Goal: Navigation & Orientation: Find specific page/section

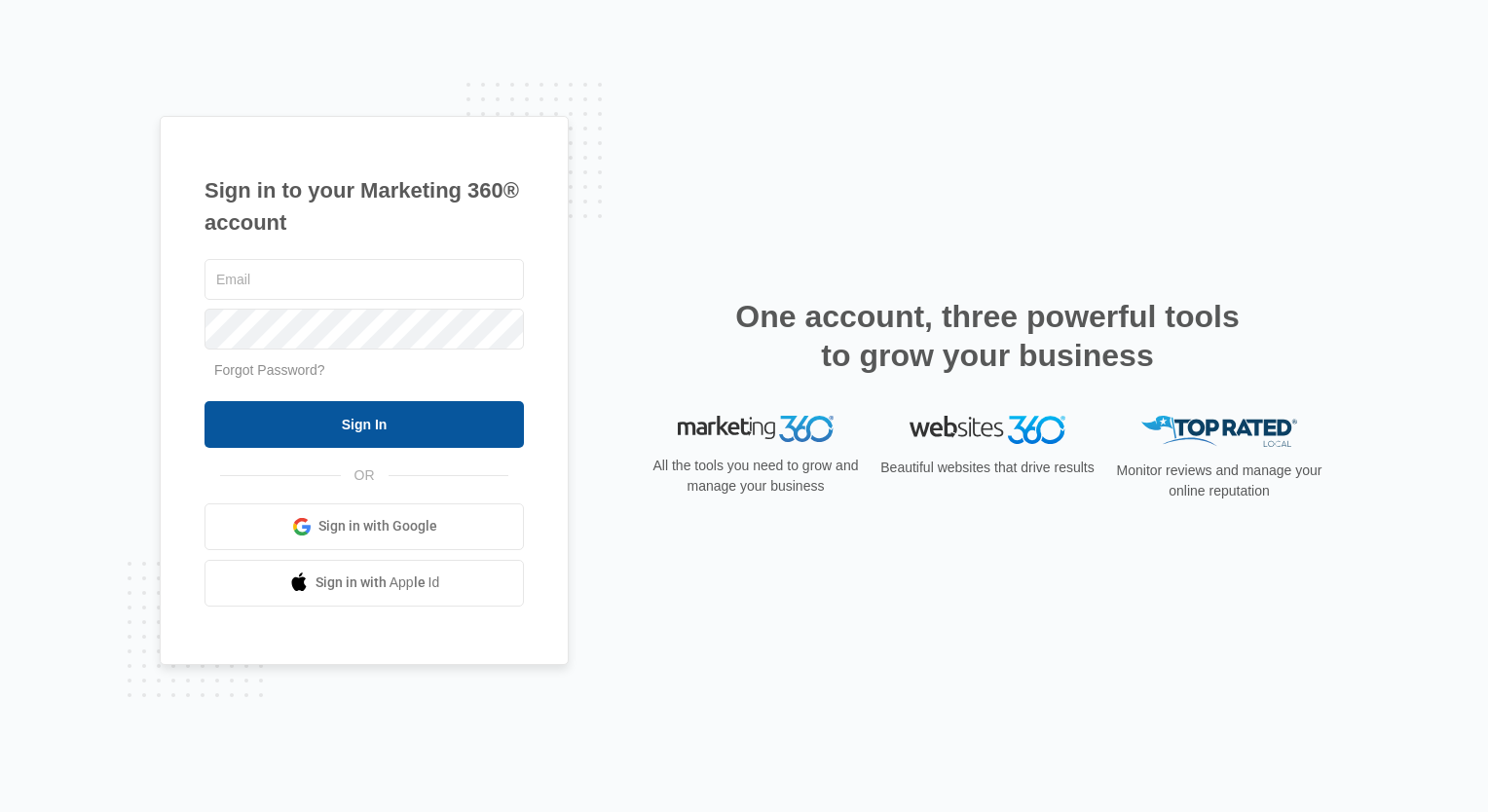
type input "[PERSON_NAME][EMAIL_ADDRESS][PERSON_NAME][DOMAIN_NAME]"
click at [394, 418] on input "Sign In" at bounding box center [364, 425] width 319 height 47
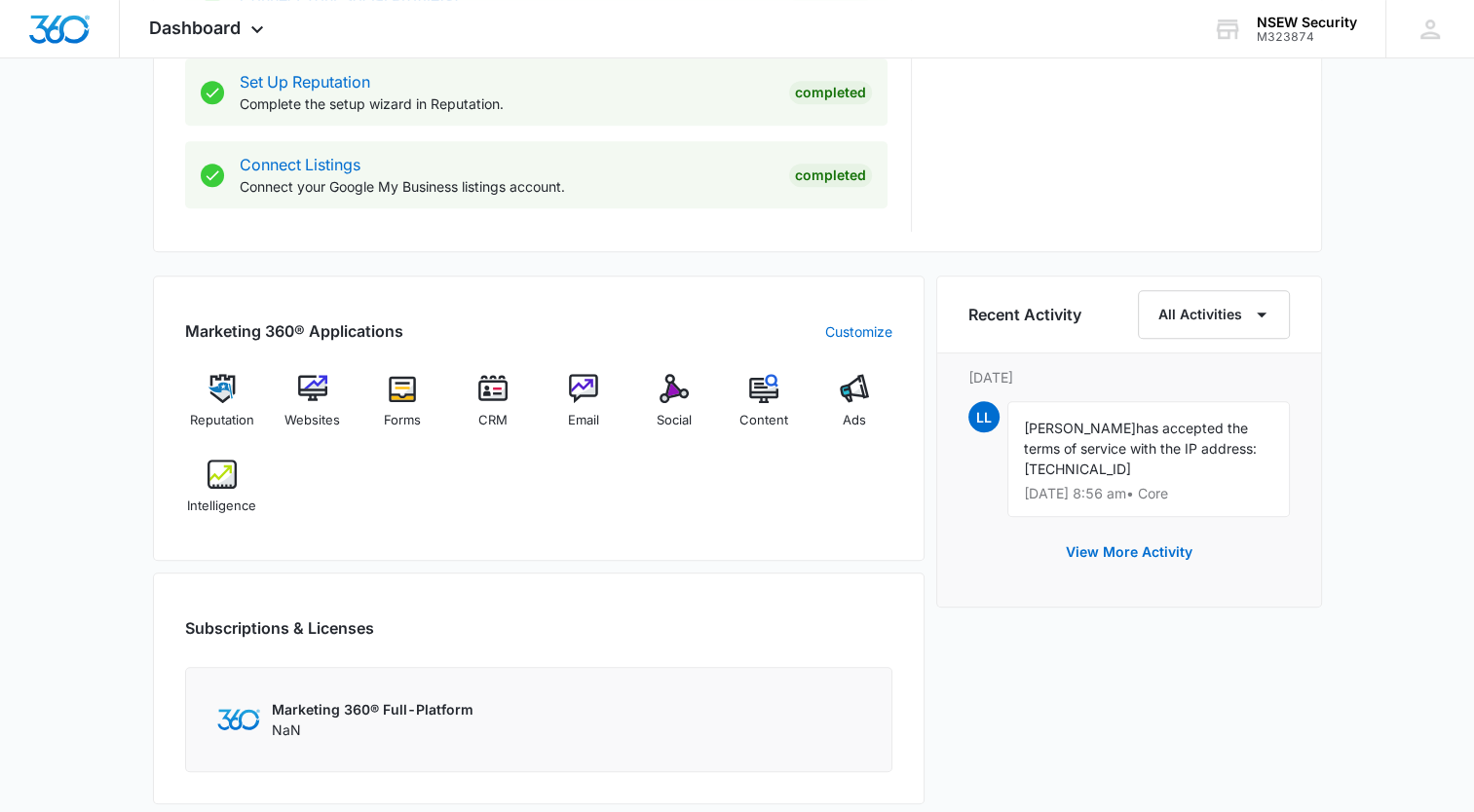
scroll to position [994, 0]
click at [483, 385] on img at bounding box center [493, 387] width 29 height 29
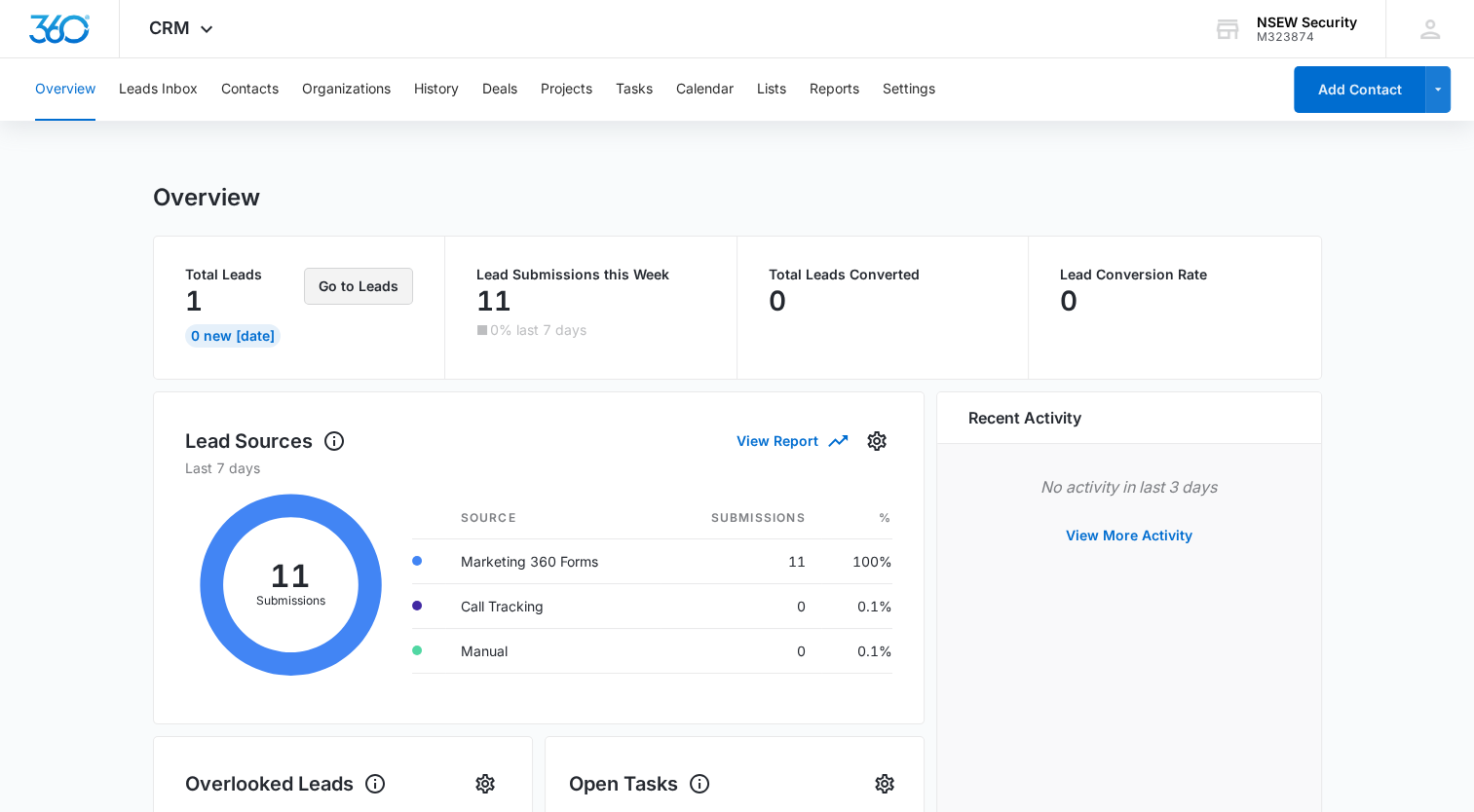
click at [349, 291] on button "Go to Leads" at bounding box center [358, 286] width 109 height 37
